Goal: Information Seeking & Learning: Compare options

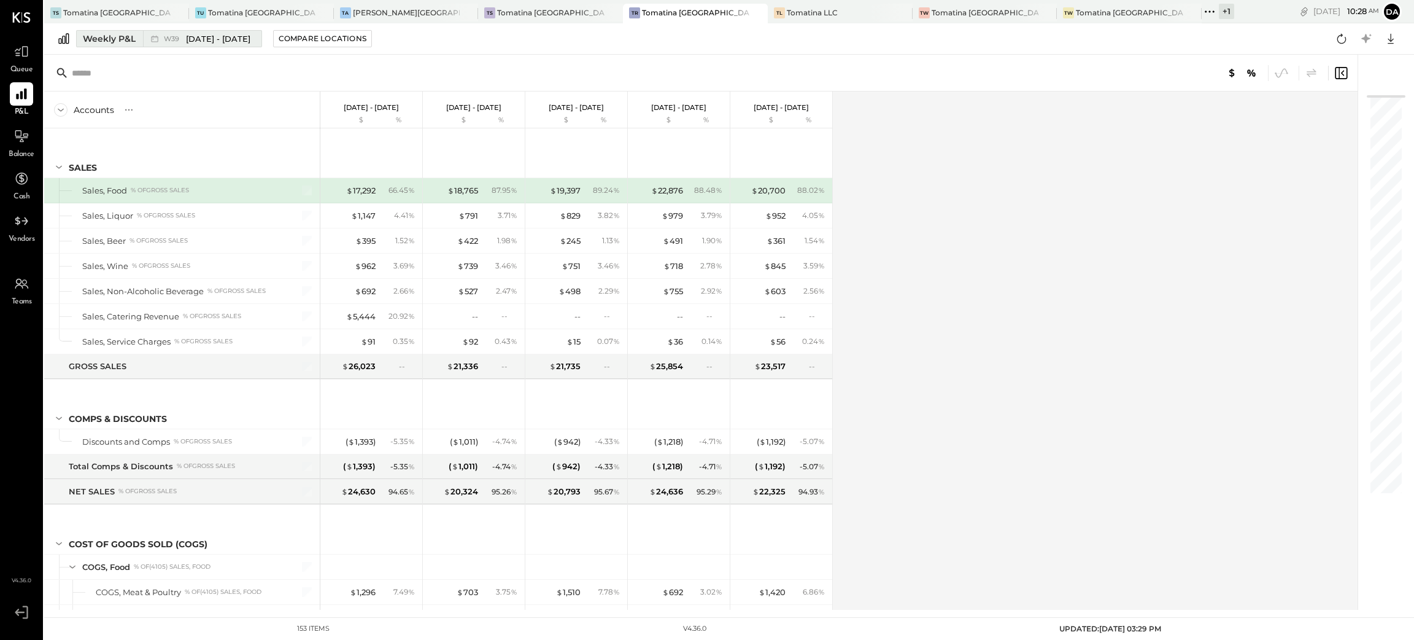
click at [111, 37] on div "Weekly P&L" at bounding box center [109, 39] width 53 height 12
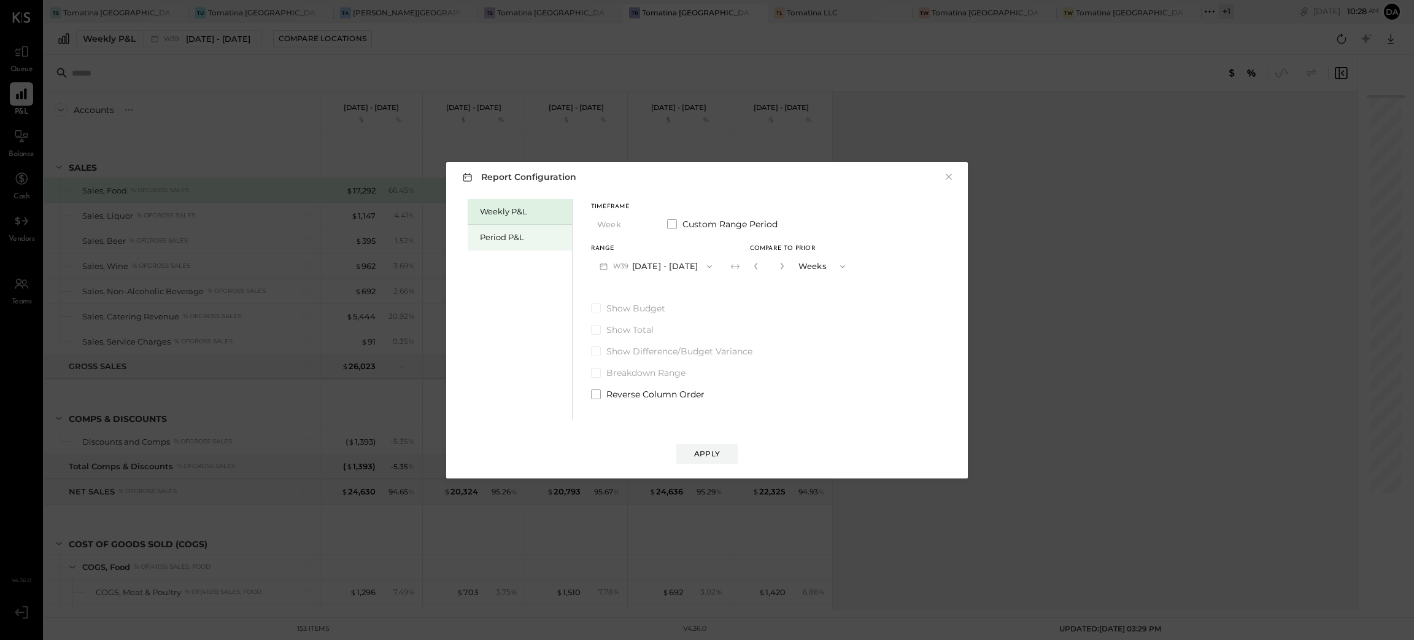
click at [508, 239] on div "Period P&L" at bounding box center [523, 237] width 86 height 12
click at [619, 220] on button "Period" at bounding box center [621, 224] width 61 height 23
click at [624, 224] on span "Period" at bounding box center [613, 224] width 25 height 8
click at [671, 221] on span at bounding box center [672, 224] width 10 height 10
click at [651, 269] on button "[DATE]" at bounding box center [627, 266] width 73 height 23
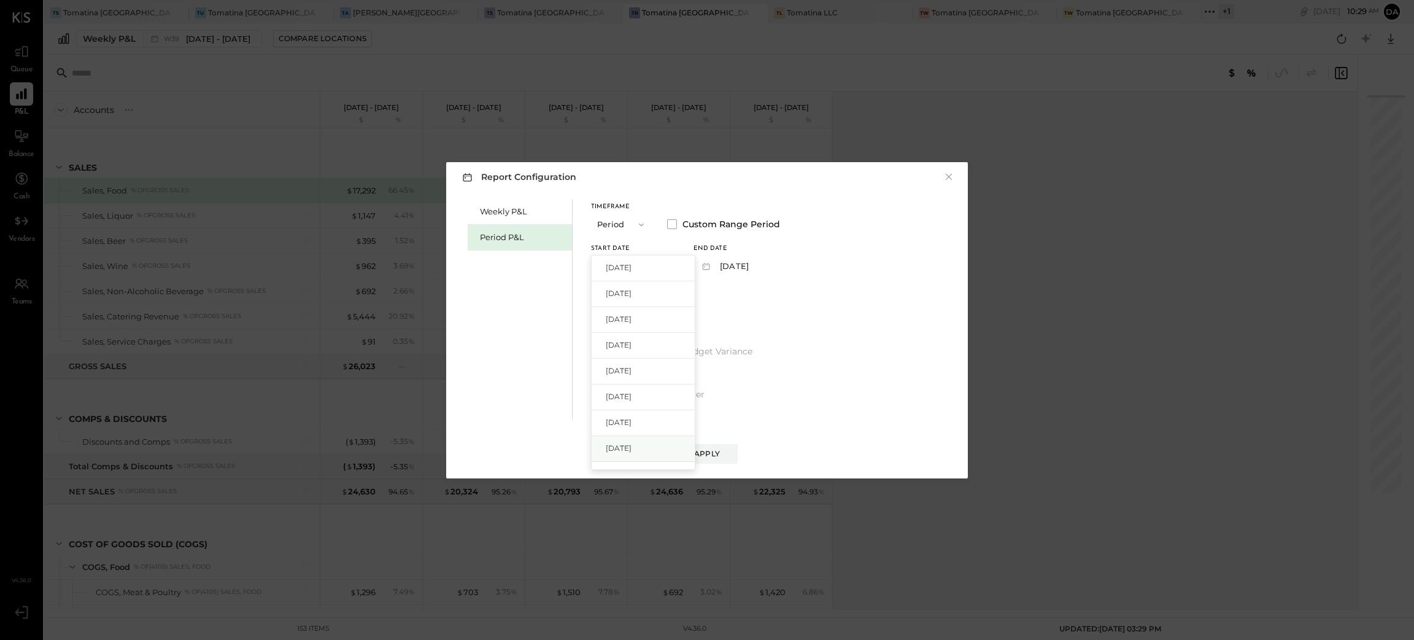
scroll to position [92, 0]
click at [631, 383] on span "[DATE]" at bounding box center [619, 381] width 26 height 10
click at [767, 263] on button "[DATE]" at bounding box center [730, 266] width 73 height 23
click at [734, 315] on span "[DATE]" at bounding box center [721, 319] width 26 height 10
click at [710, 449] on div "Apply" at bounding box center [707, 453] width 26 height 10
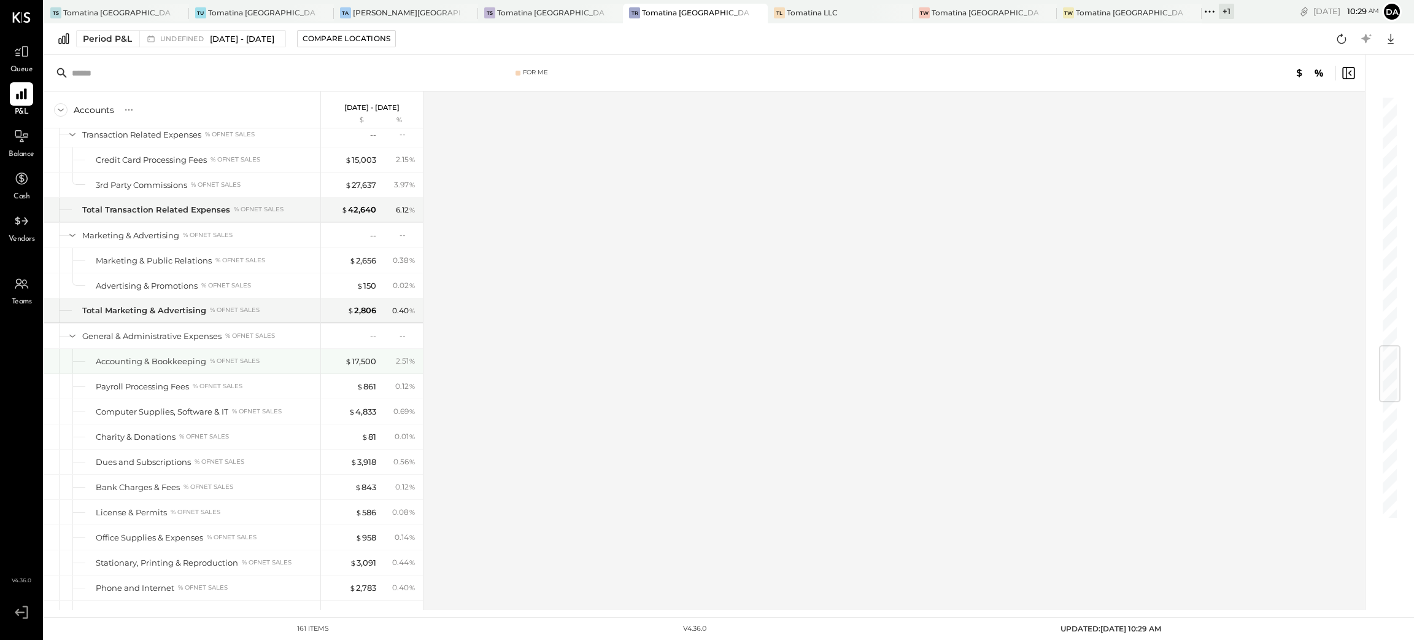
scroll to position [2762, 0]
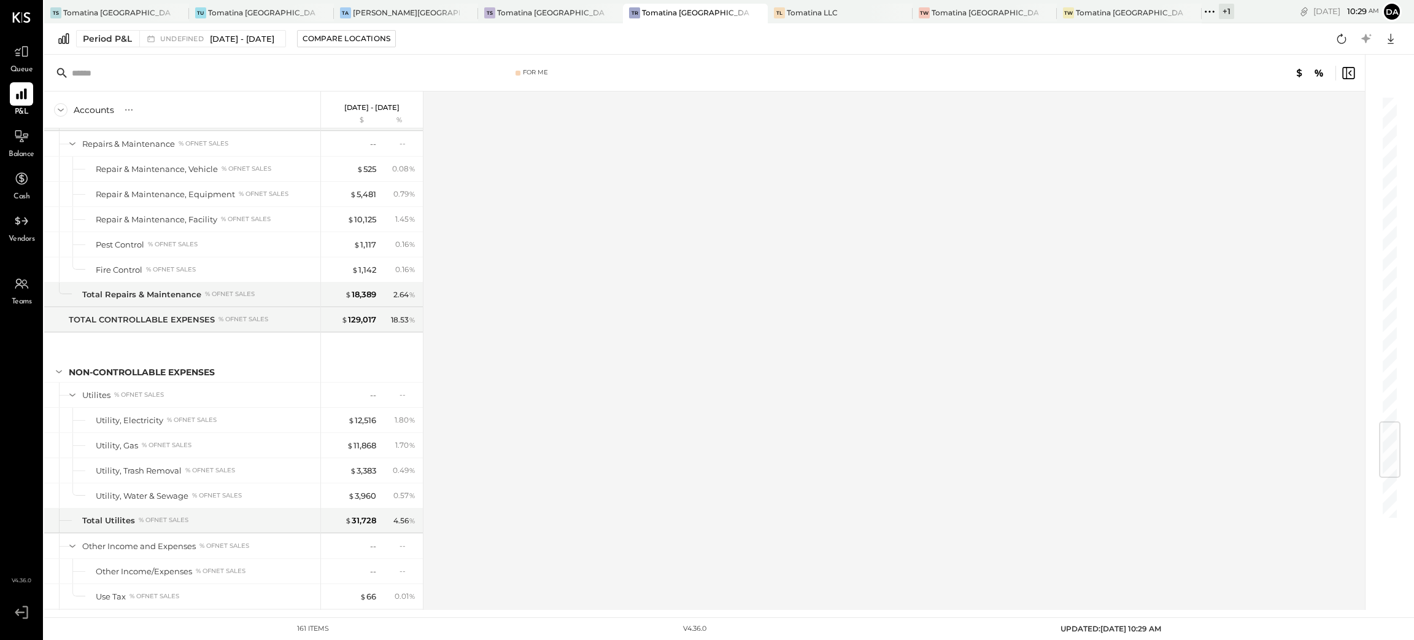
click at [1379, 338] on div at bounding box center [1383, 332] width 37 height 555
drag, startPoint x: 1397, startPoint y: 389, endPoint x: 1396, endPoint y: 455, distance: 65.7
click at [1396, 455] on div at bounding box center [1383, 332] width 37 height 555
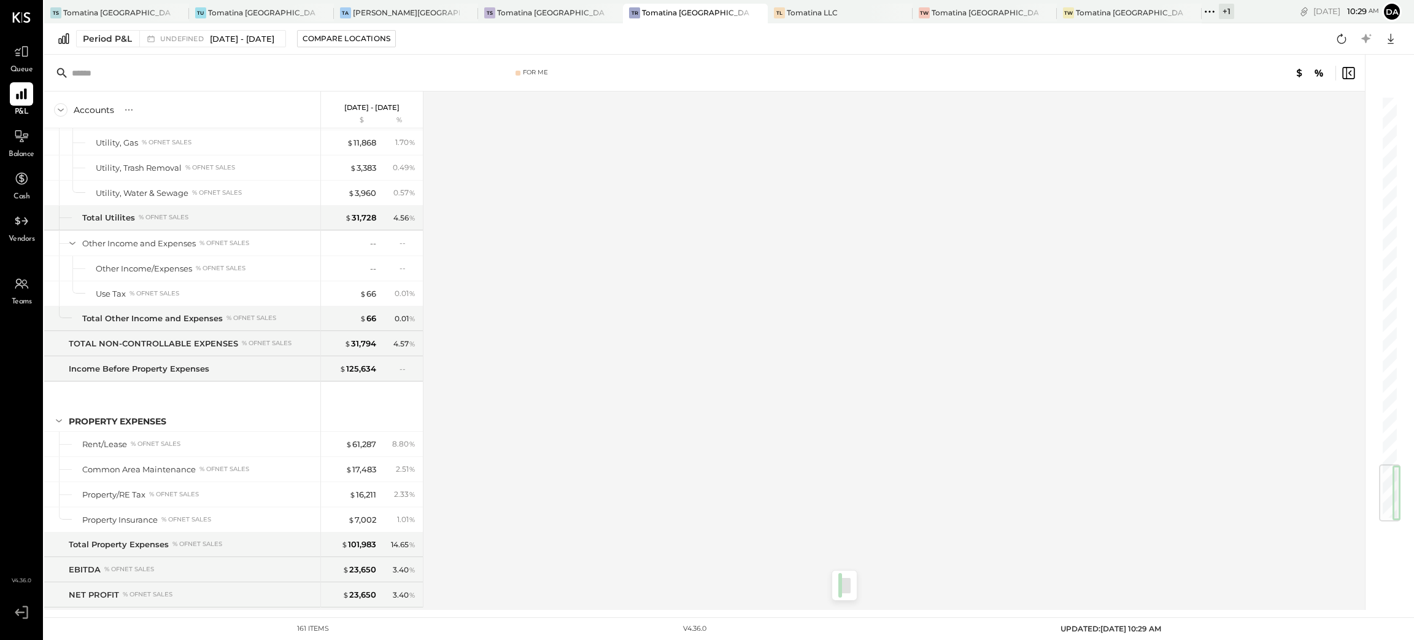
scroll to position [3108, 0]
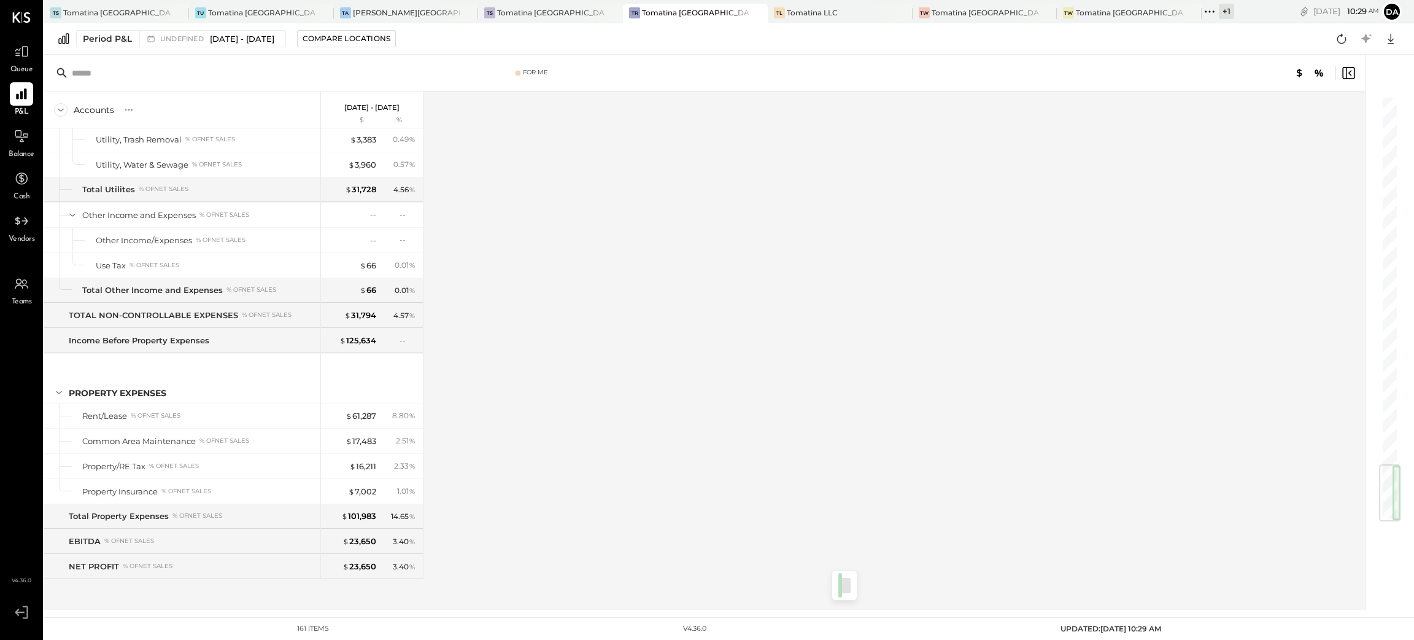
drag, startPoint x: 1386, startPoint y: 490, endPoint x: 1385, endPoint y: 526, distance: 36.2
click at [1386, 526] on div at bounding box center [1383, 332] width 37 height 555
click at [390, 37] on div "Compare Locations" at bounding box center [347, 38] width 88 height 10
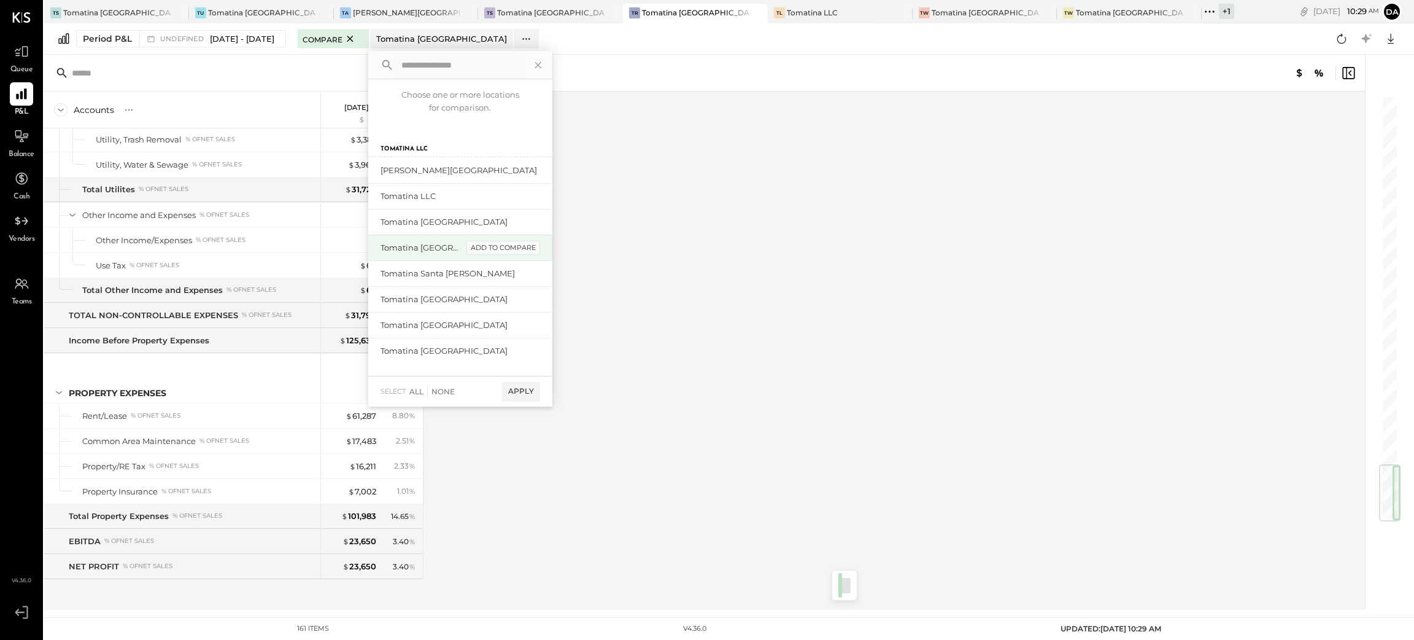
click at [519, 250] on div "add to compare" at bounding box center [503, 248] width 74 height 15
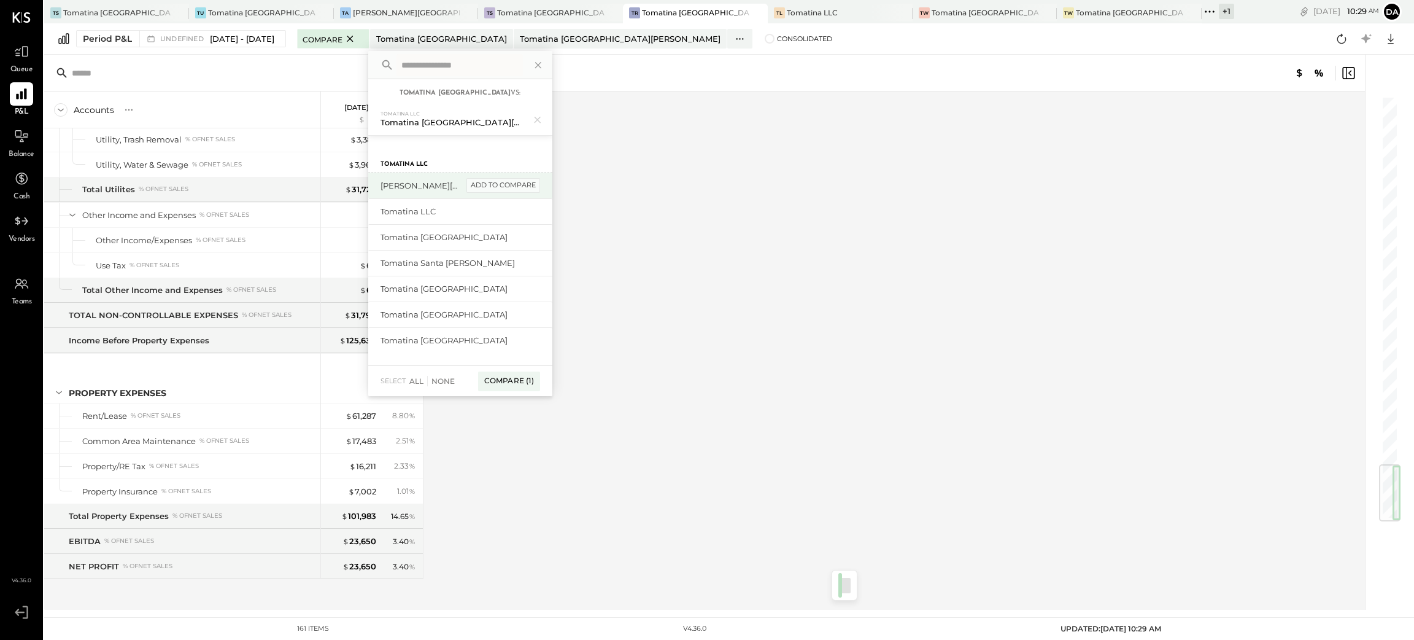
click at [521, 188] on div "add to compare" at bounding box center [503, 185] width 74 height 15
click at [515, 347] on div "add to compare" at bounding box center [503, 345] width 74 height 15
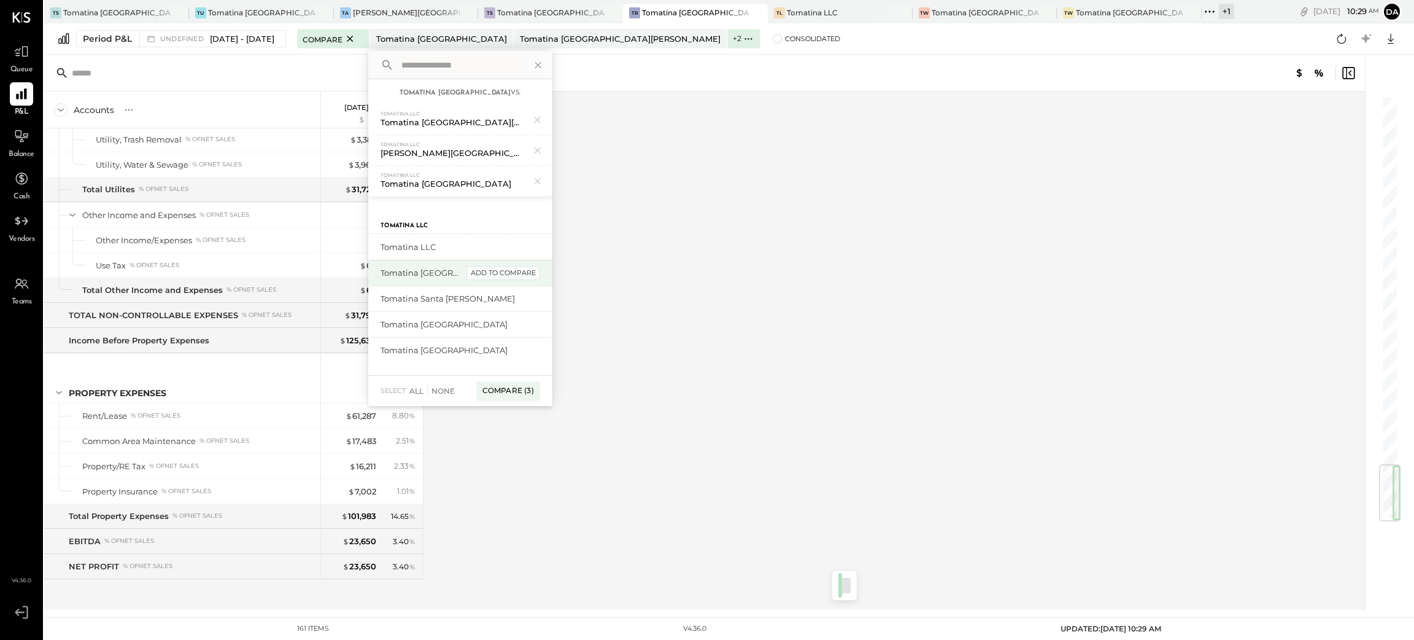
click at [521, 269] on div "add to compare" at bounding box center [503, 273] width 74 height 15
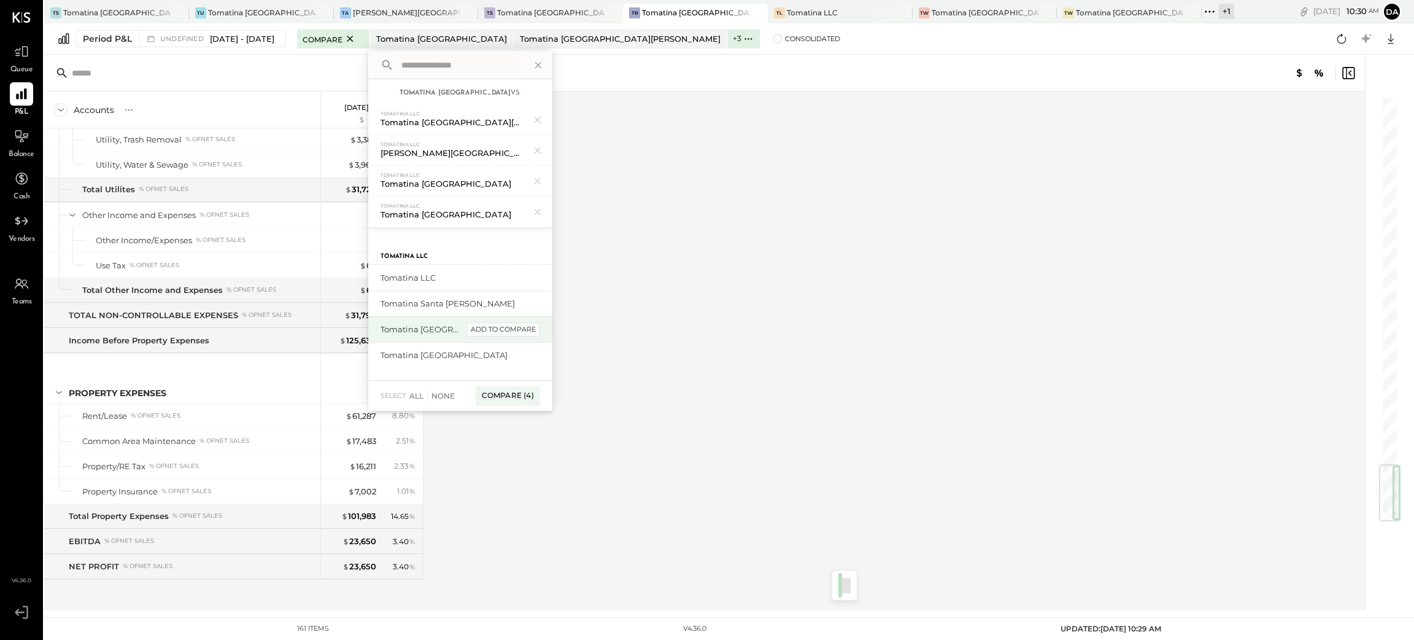
click at [510, 330] on div "add to compare" at bounding box center [503, 329] width 74 height 15
click at [546, 68] on icon at bounding box center [538, 65] width 16 height 16
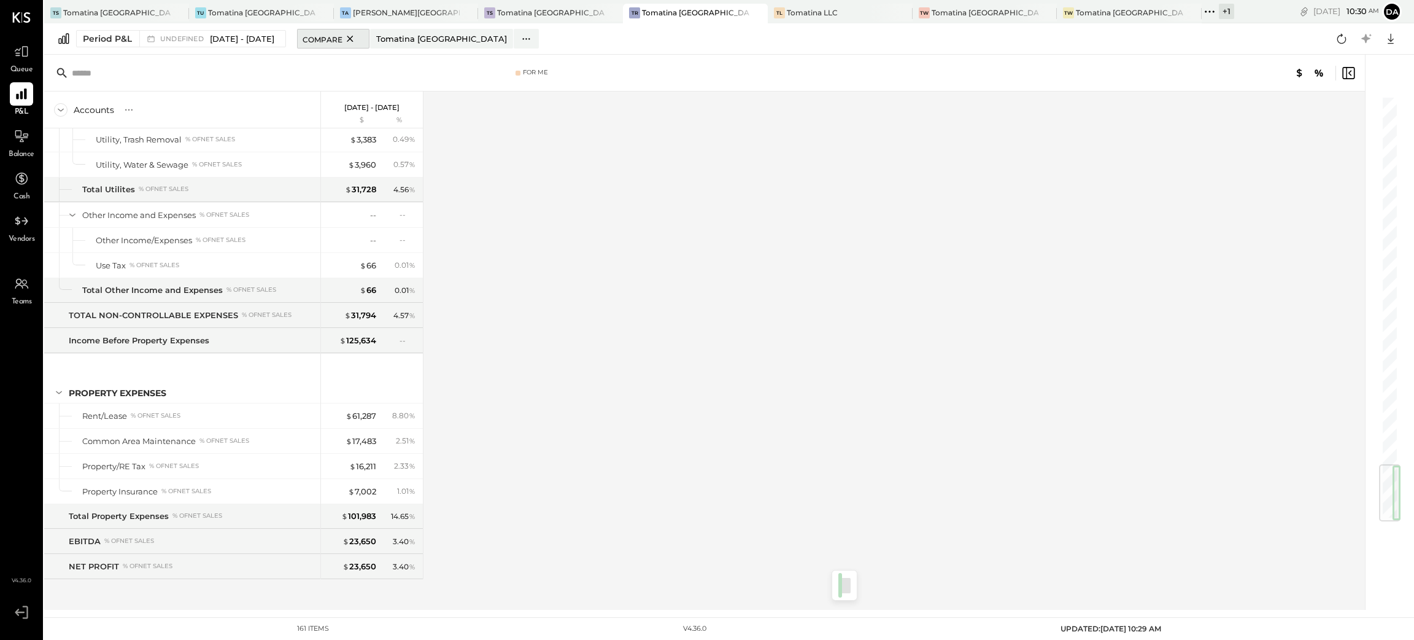
click at [342, 37] on span "Compare" at bounding box center [323, 39] width 40 height 12
click at [345, 37] on div "Compare Locations" at bounding box center [347, 38] width 88 height 10
click at [342, 38] on span "Compare" at bounding box center [323, 39] width 40 height 12
click at [352, 38] on div "Compare Locations" at bounding box center [347, 38] width 88 height 10
click at [431, 34] on div "Tomatina [GEOGRAPHIC_DATA]" at bounding box center [441, 39] width 131 height 12
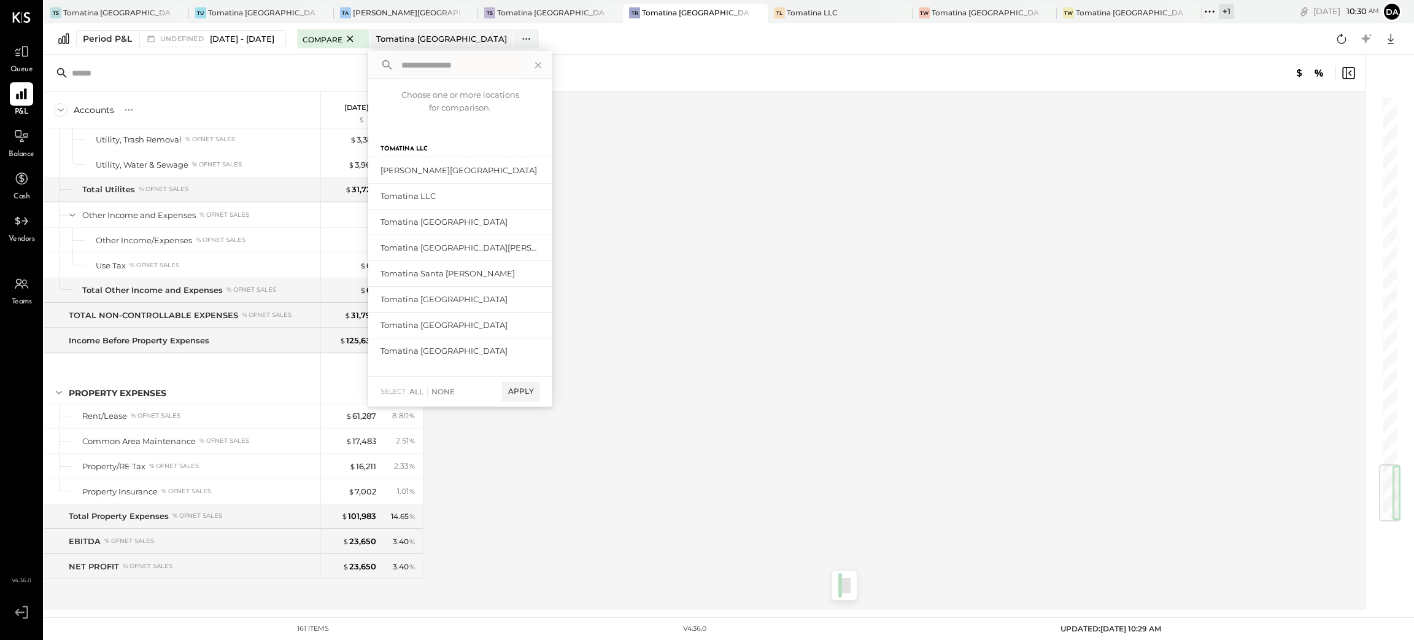
click at [933, 294] on div "Accounts S % GL [DATE] - [DATE] $ % SALES Sales, Food % of GROSS SALES Sales, L…" at bounding box center [705, 350] width 1323 height 518
click at [932, 17] on div "Tomatina [GEOGRAPHIC_DATA]" at bounding box center [985, 12] width 107 height 10
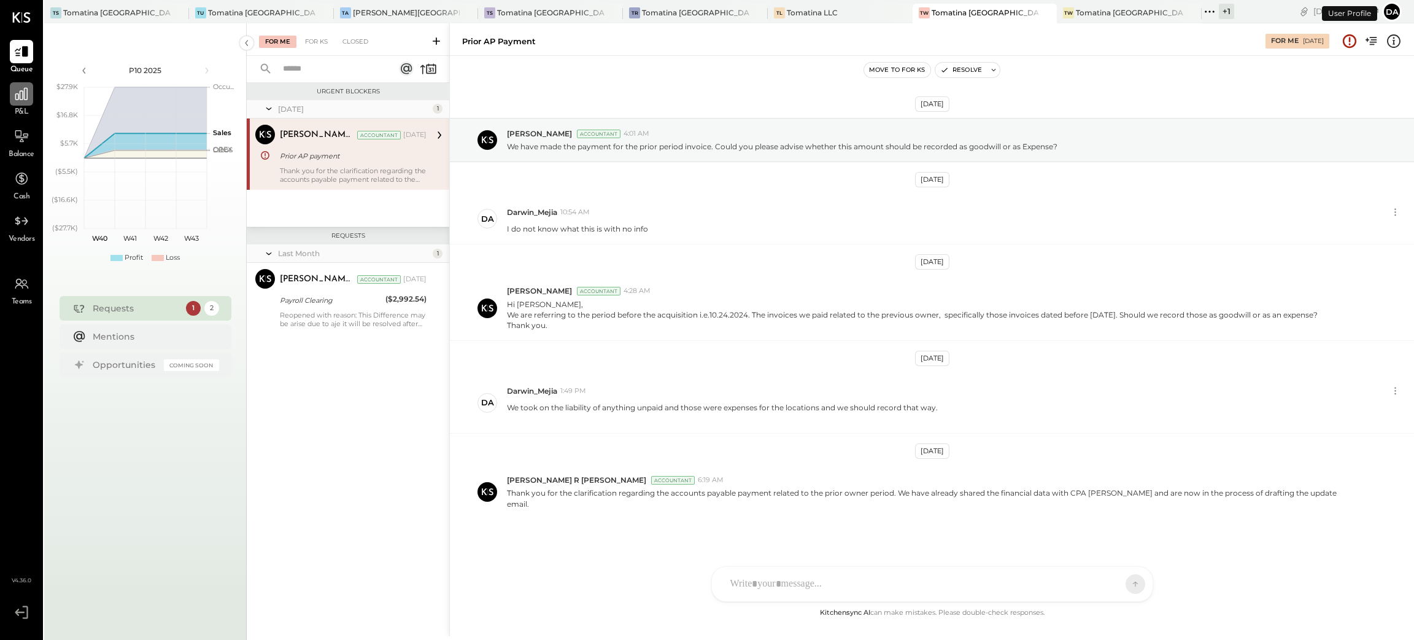
click at [14, 101] on icon at bounding box center [22, 94] width 16 height 16
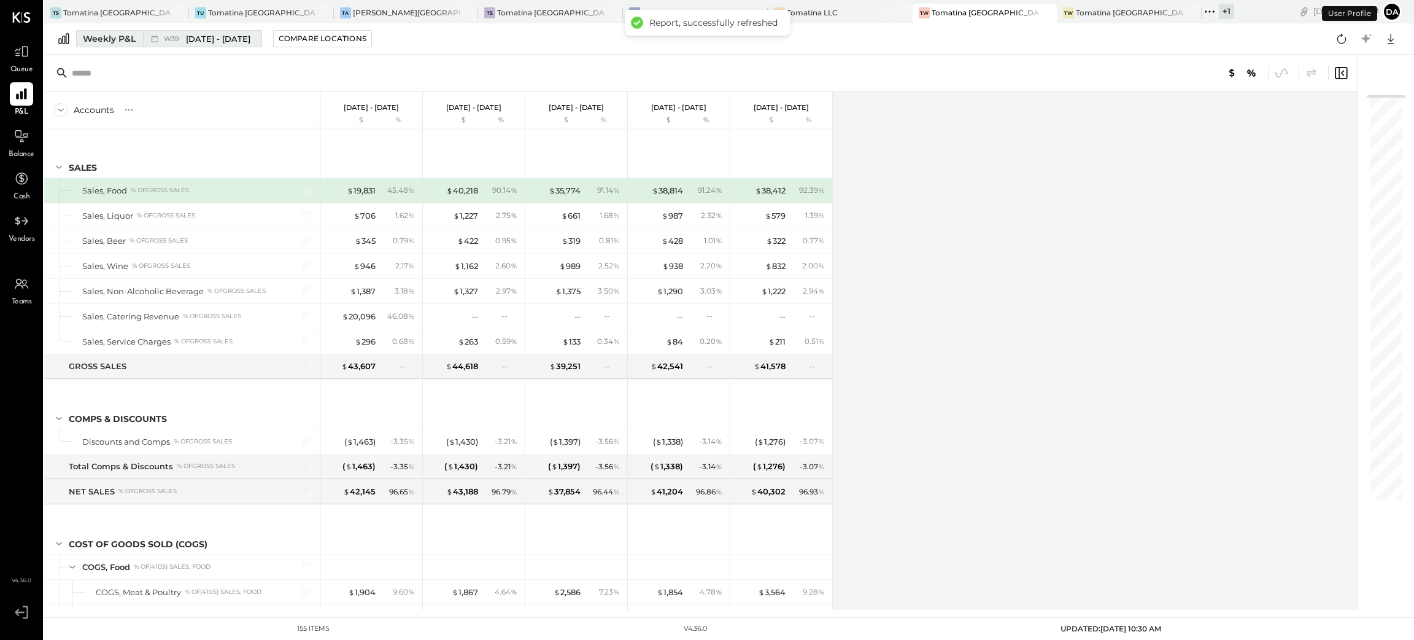
click at [108, 46] on button "Weekly P&L W39 [DATE] - [DATE]" at bounding box center [169, 38] width 186 height 17
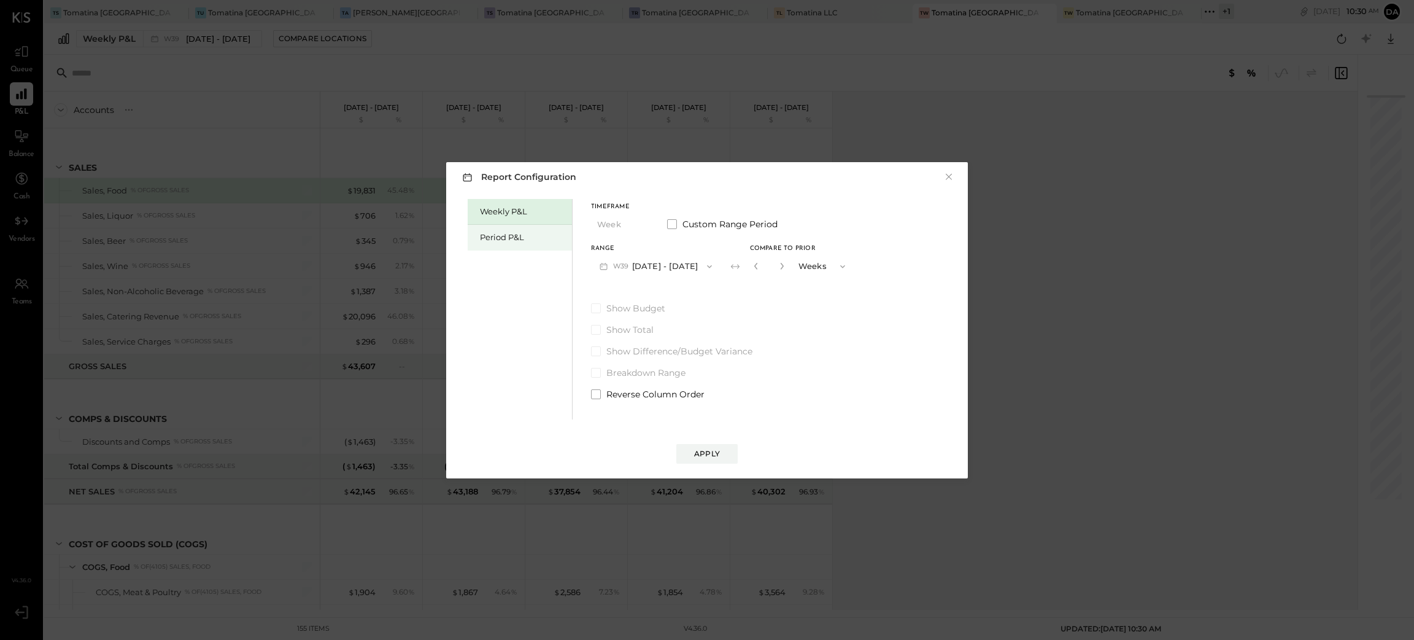
click at [522, 236] on div "Period P&L" at bounding box center [523, 237] width 86 height 12
click at [676, 224] on label "Custom Range Period" at bounding box center [722, 224] width 110 height 12
click at [643, 268] on button "[DATE]" at bounding box center [627, 266] width 73 height 23
click at [632, 381] on span "[DATE]" at bounding box center [619, 381] width 26 height 10
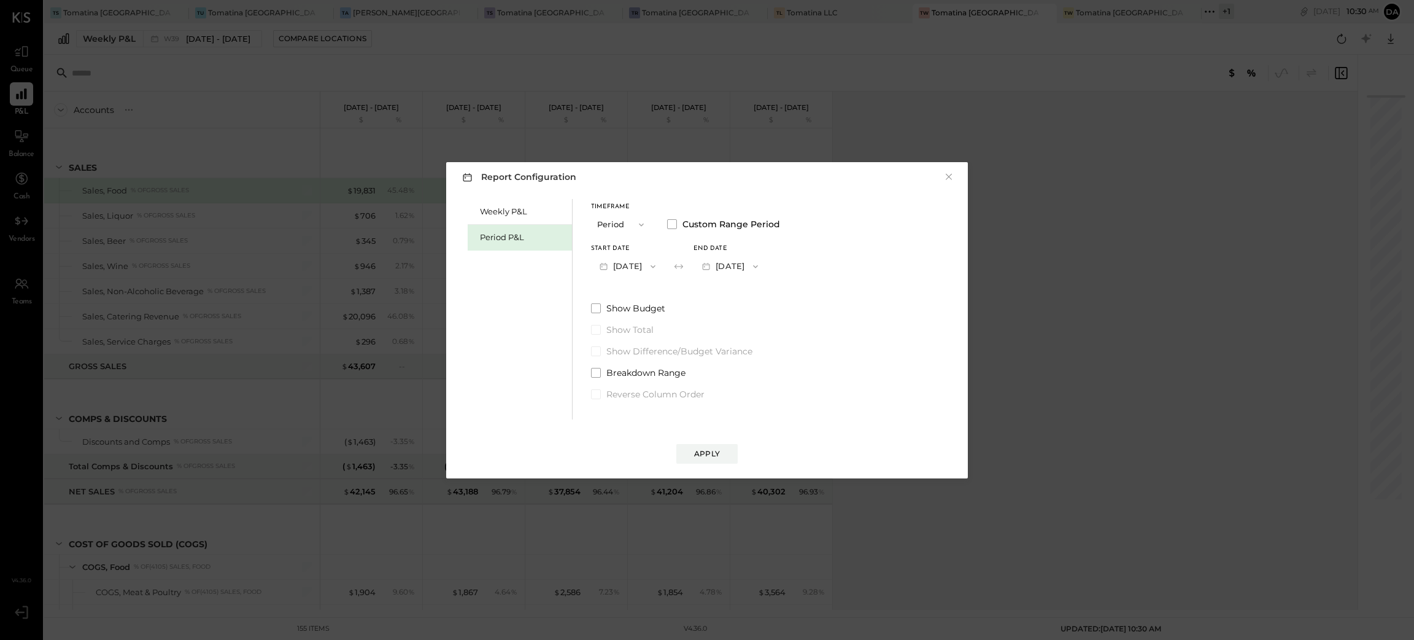
click at [760, 265] on button "[DATE]" at bounding box center [730, 266] width 73 height 23
click at [734, 320] on span "[DATE]" at bounding box center [721, 319] width 26 height 10
click at [833, 317] on div "Weekly P&L Period P&L Timeframe Period Custom Range Period Start Date [DATE] En…" at bounding box center [706, 307] width 497 height 223
click at [705, 453] on div "Apply" at bounding box center [707, 453] width 26 height 10
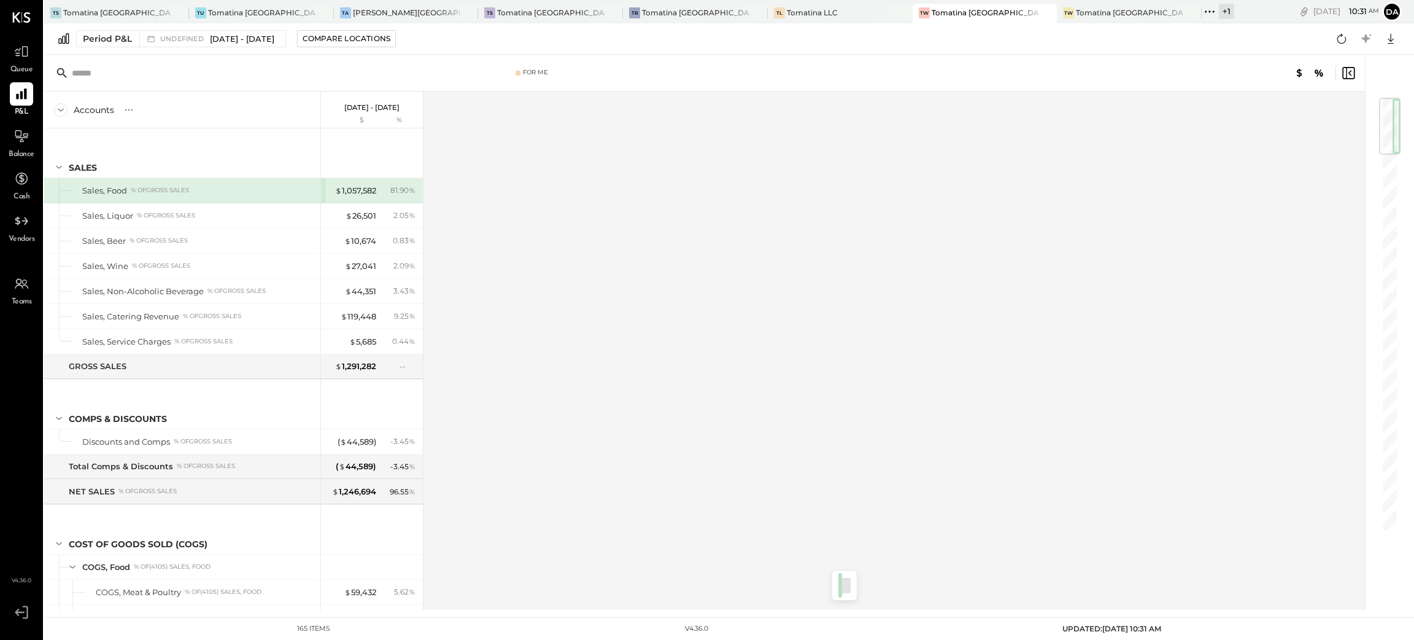
drag, startPoint x: 1393, startPoint y: 138, endPoint x: 1413, endPoint y: 66, distance: 74.6
click at [1413, 68] on div "For Me Accounts S % GL [DATE] - [DATE] $ % SALES Sales, Food % of GROSS SALES S…" at bounding box center [729, 332] width 1370 height 555
click at [366, 36] on div "Compare Locations" at bounding box center [347, 38] width 88 height 10
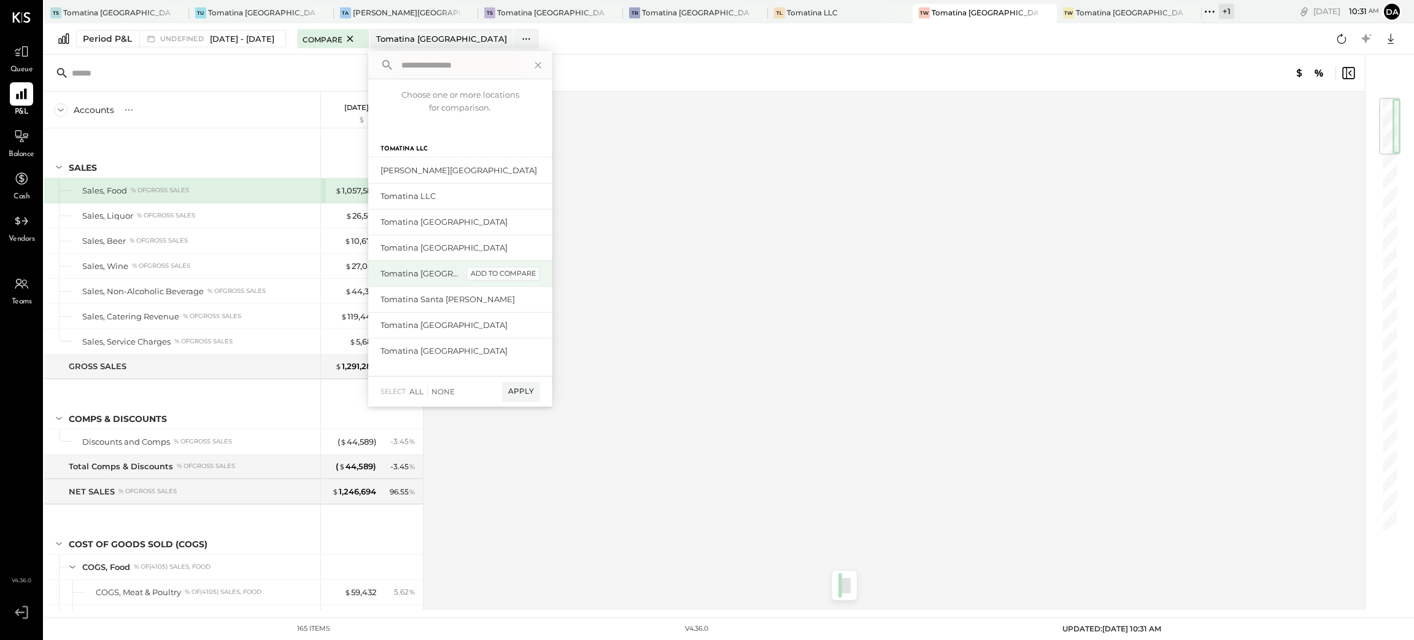
click at [520, 276] on div "add to compare" at bounding box center [503, 273] width 74 height 15
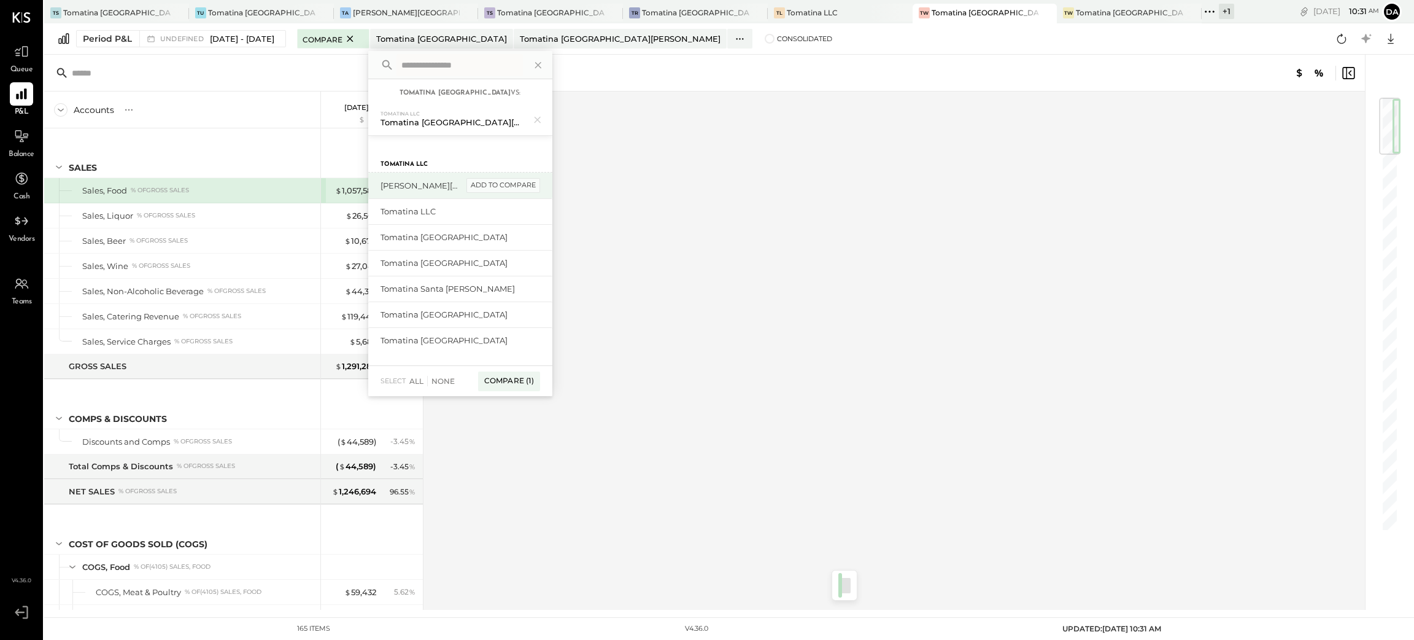
click at [526, 189] on div "add to compare" at bounding box center [503, 185] width 74 height 15
click at [506, 341] on div "add to compare" at bounding box center [503, 345] width 74 height 15
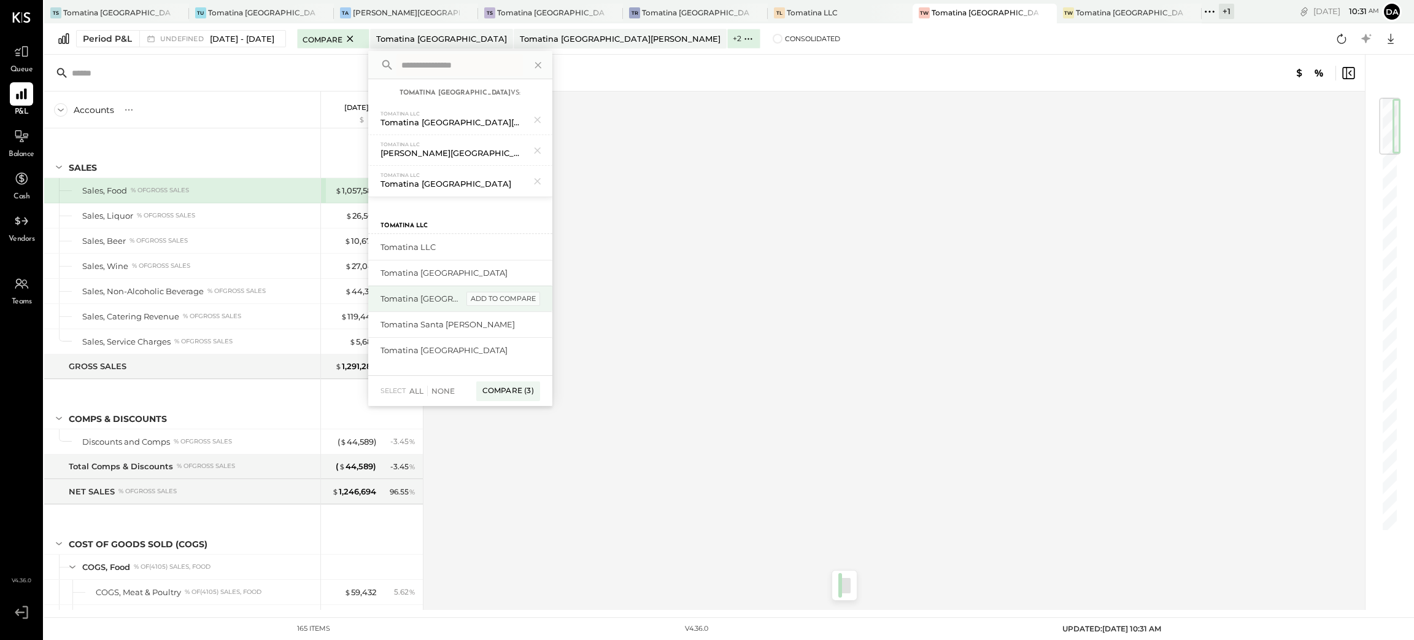
click at [514, 296] on div "add to compare" at bounding box center [503, 299] width 74 height 15
click at [0, 0] on div "add to compare" at bounding box center [0, 0] width 0 height 0
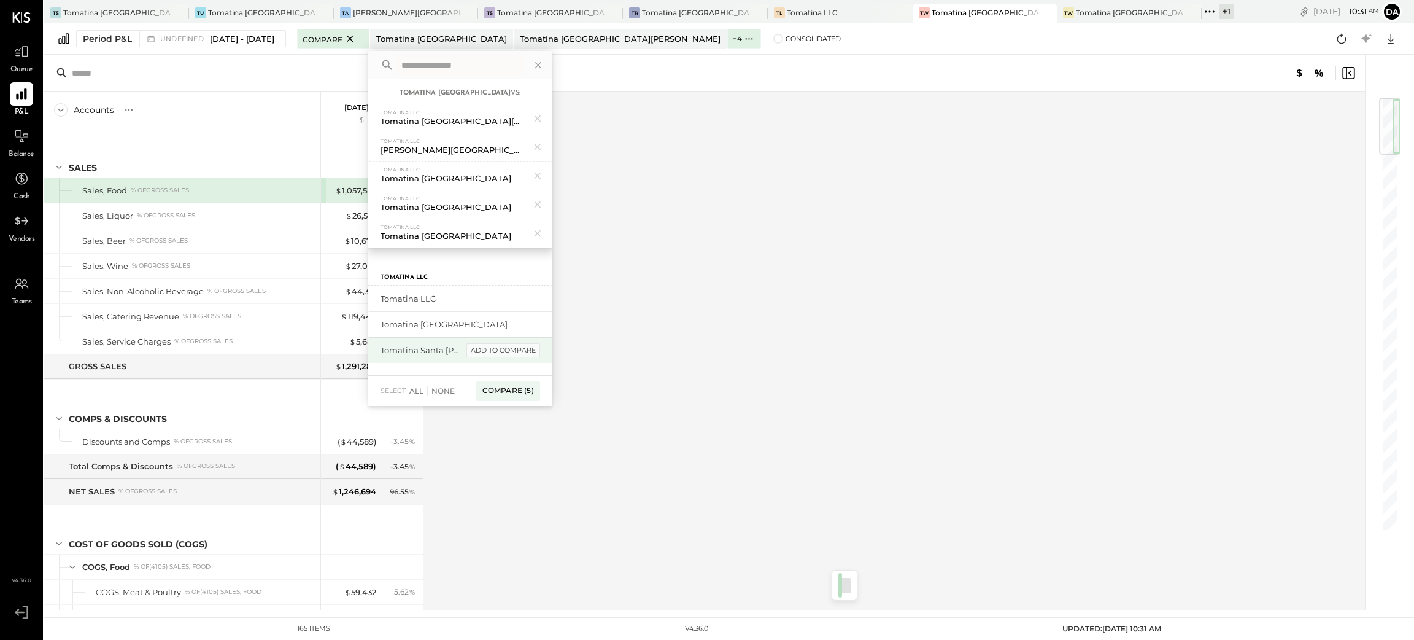
click at [506, 347] on div "add to compare" at bounding box center [503, 350] width 74 height 15
click at [514, 323] on div "add to compare" at bounding box center [503, 324] width 74 height 15
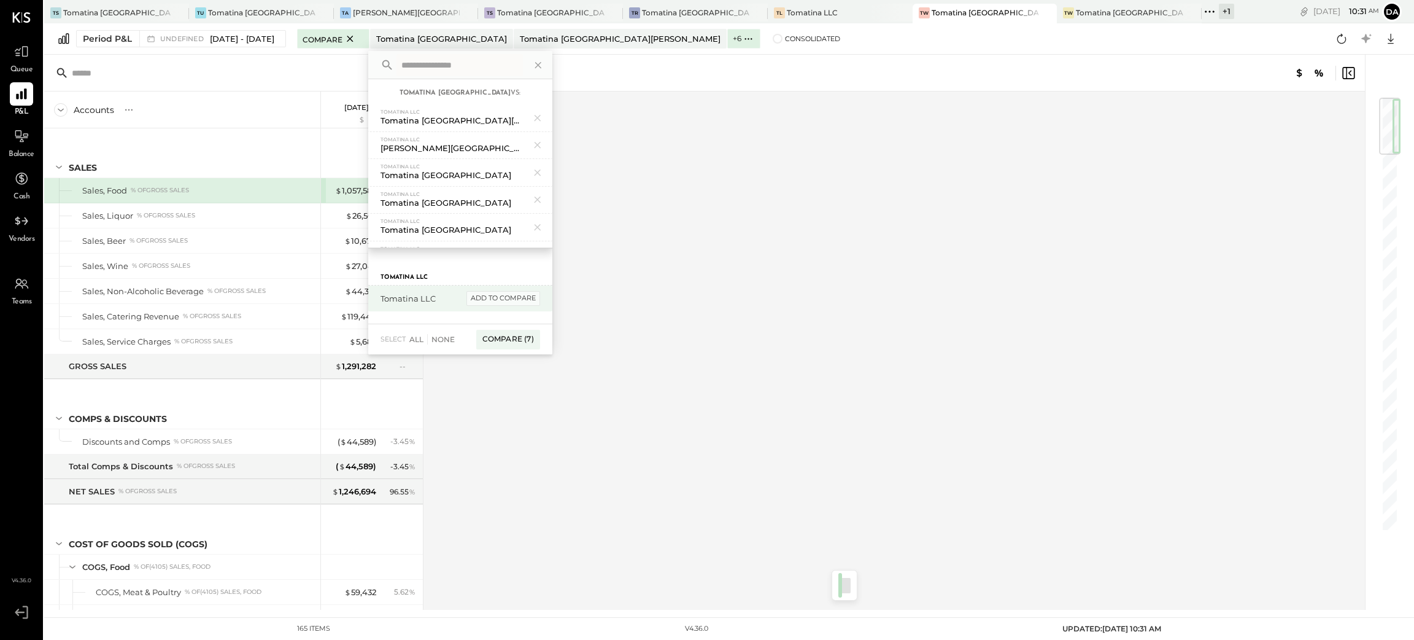
click at [526, 297] on div "add to compare" at bounding box center [503, 298] width 74 height 15
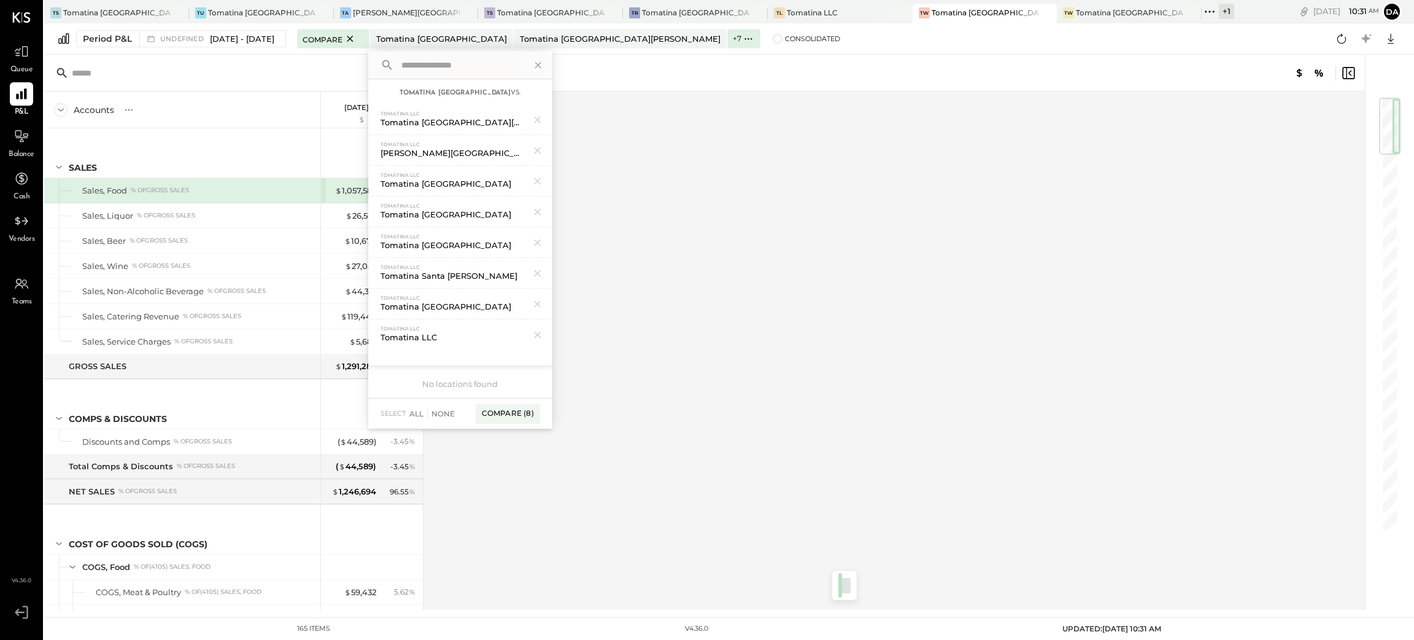
click at [532, 401] on div "select All None Compare (8)" at bounding box center [460, 413] width 184 height 31
click at [512, 419] on div "Compare (8)" at bounding box center [508, 414] width 64 height 20
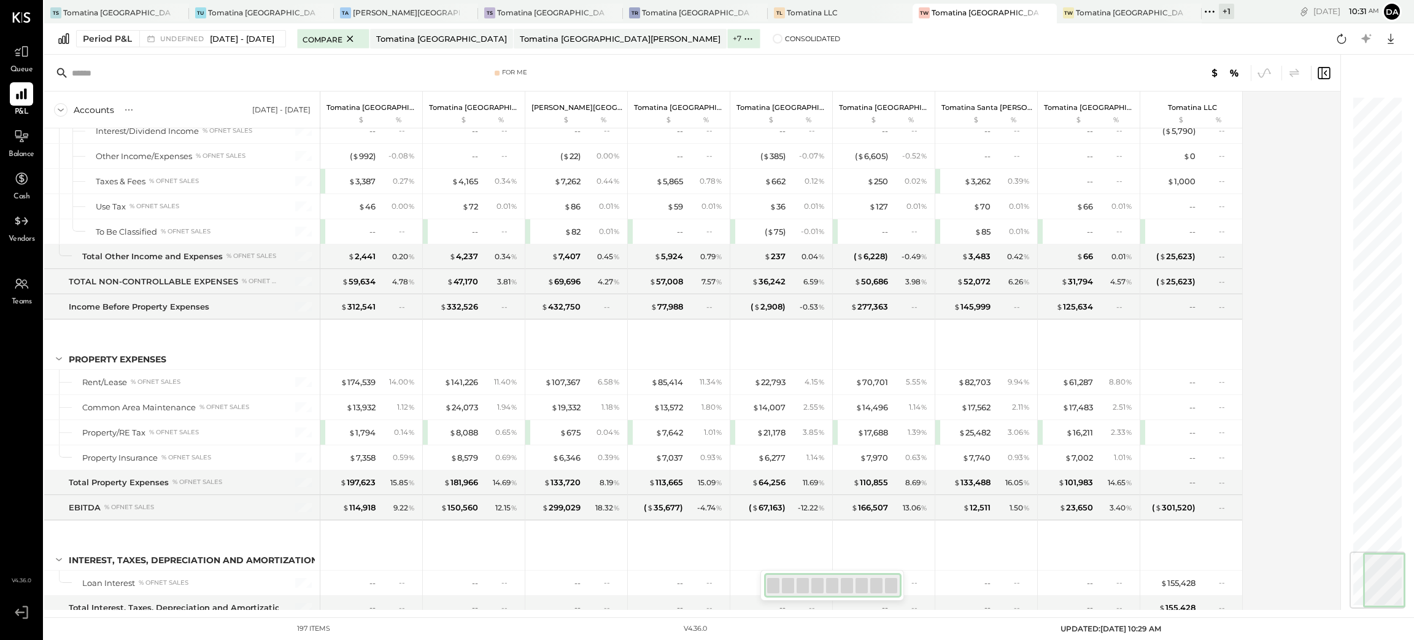
scroll to position [3840, 0]
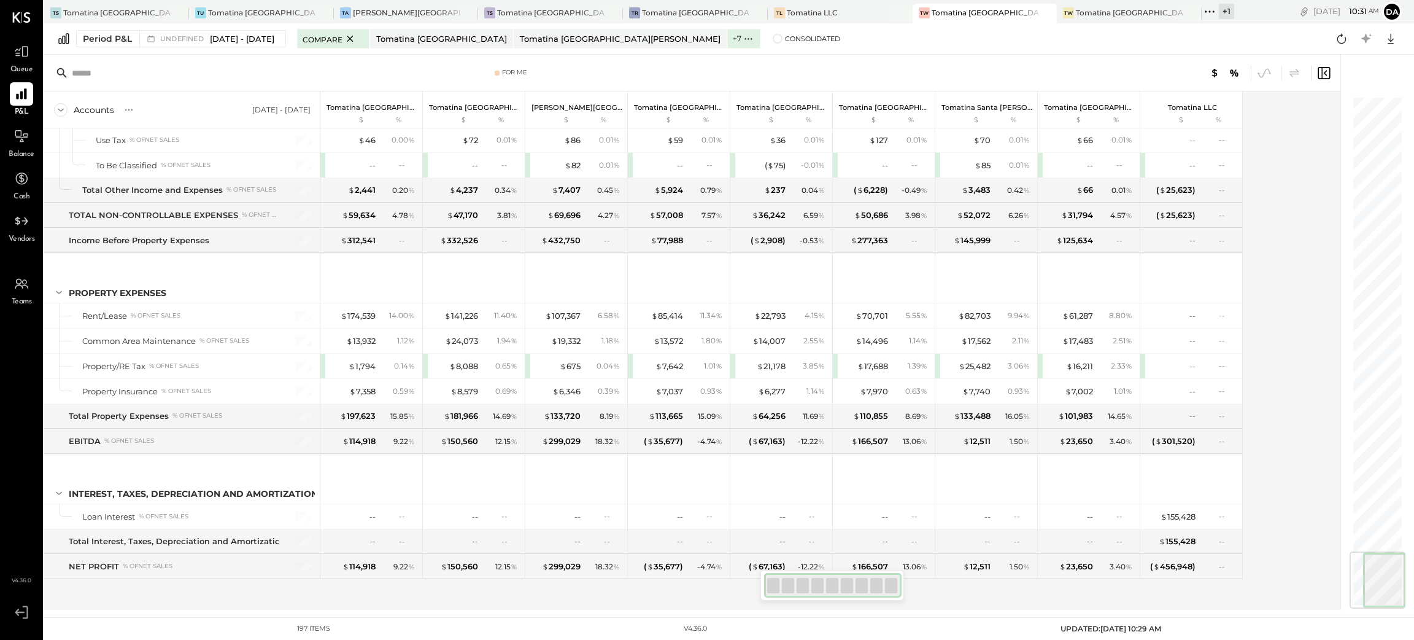
drag, startPoint x: 1363, startPoint y: 241, endPoint x: 1393, endPoint y: 622, distance: 382.9
click at [1393, 622] on main "TS Tomatina [GEOGRAPHIC_DATA] [GEOGRAPHIC_DATA] [GEOGRAPHIC_DATA] [GEOGRAPHIC_D…" at bounding box center [729, 320] width 1370 height 640
click at [1397, 28] on div at bounding box center [1391, 39] width 22 height 22
click at [1338, 101] on div "Excel" at bounding box center [1353, 111] width 98 height 26
